Goal: Check status: Check status

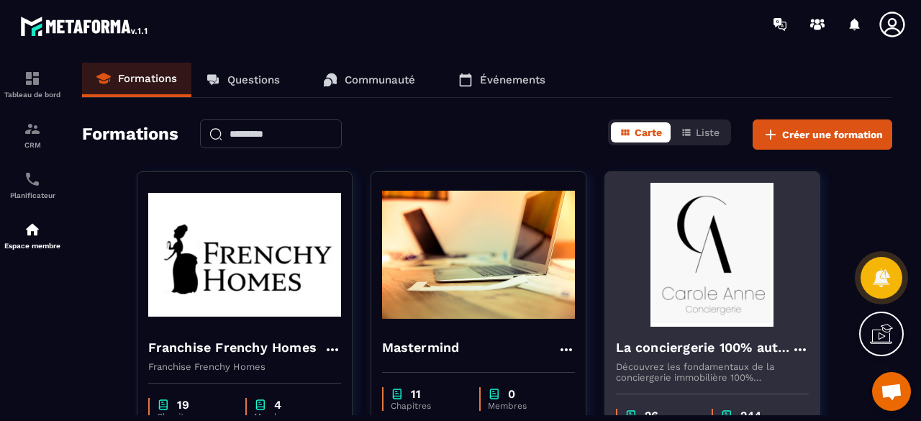
click at [764, 283] on img at bounding box center [712, 255] width 193 height 144
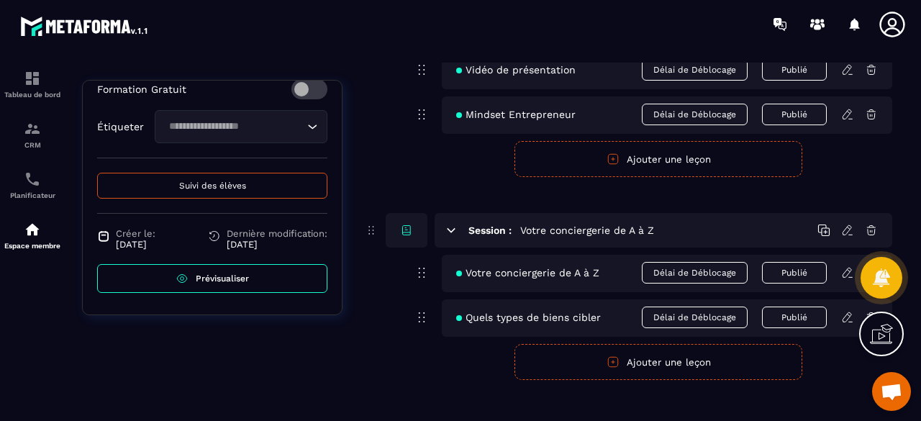
scroll to position [593, 0]
click at [258, 192] on button "Suivi des élèves" at bounding box center [212, 186] width 230 height 26
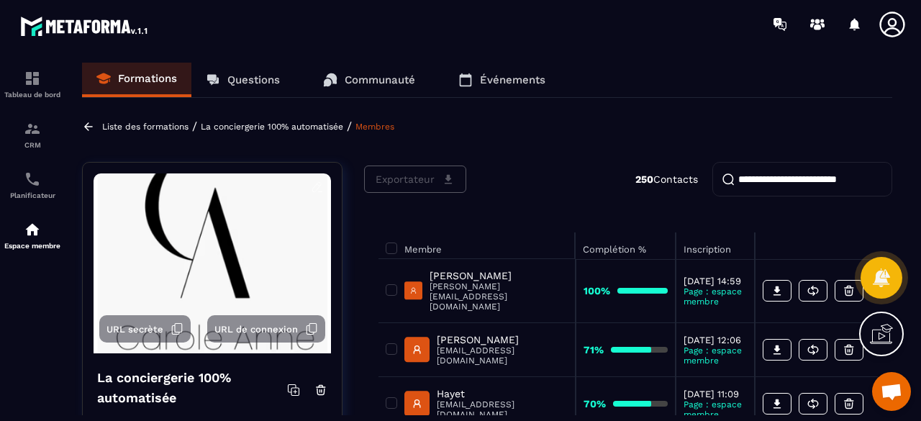
click at [808, 181] on input "search" at bounding box center [802, 179] width 180 height 35
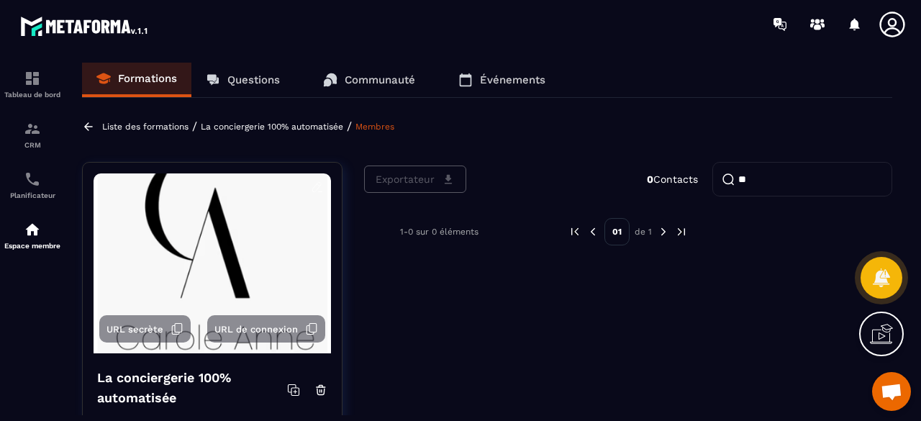
type input "*"
type input "****"
